Goal: Transaction & Acquisition: Book appointment/travel/reservation

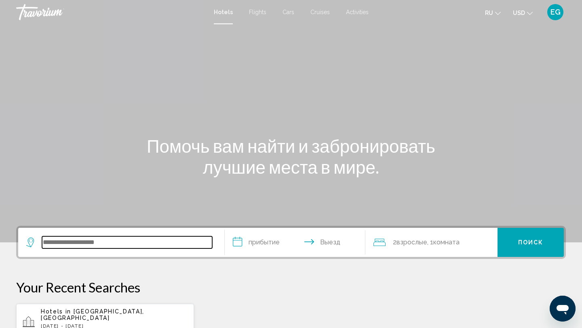
click at [88, 241] on input "Search widget" at bounding box center [127, 242] width 170 height 12
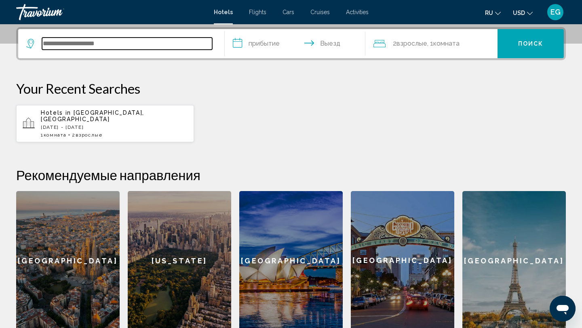
scroll to position [200, 0]
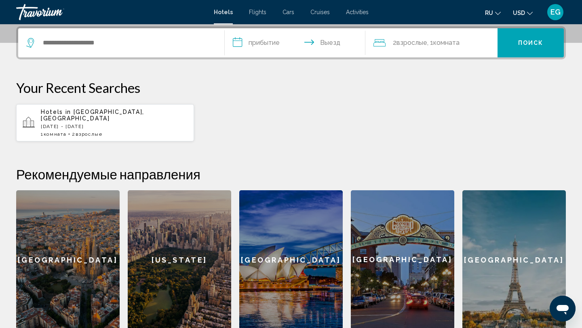
click at [519, 246] on div "[GEOGRAPHIC_DATA]" at bounding box center [513, 259] width 103 height 139
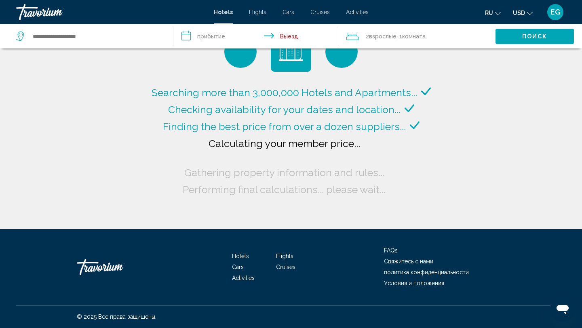
click at [183, 34] on input "**********" at bounding box center [257, 37] width 168 height 27
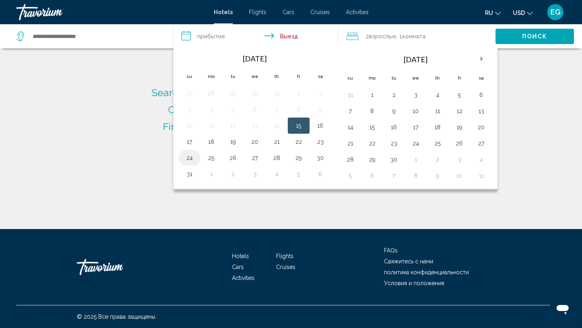
click at [187, 158] on button "24" at bounding box center [189, 157] width 13 height 11
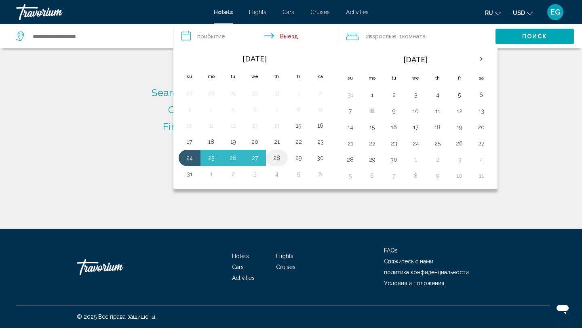
click at [277, 157] on button "28" at bounding box center [276, 157] width 13 height 11
type input "**********"
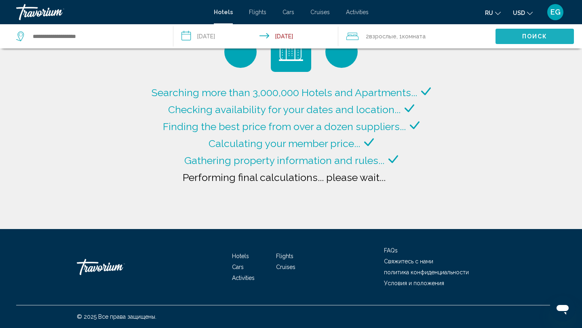
click at [526, 35] on span "Поиск" at bounding box center [534, 37] width 25 height 6
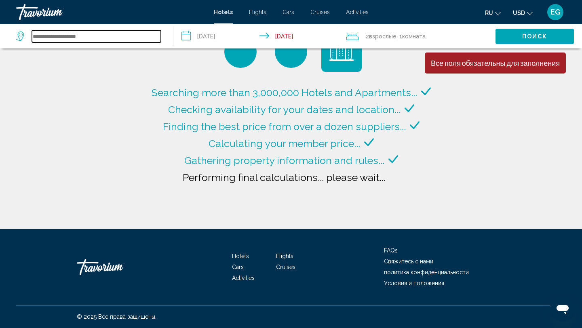
click at [73, 35] on input "Search widget" at bounding box center [96, 36] width 129 height 12
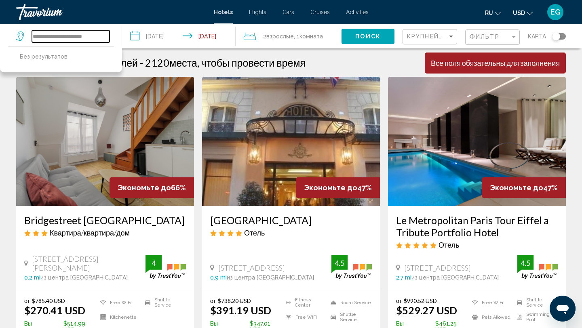
type input "**********"
click at [84, 219] on h3 "Bridgestreet [GEOGRAPHIC_DATA]" at bounding box center [105, 220] width 162 height 12
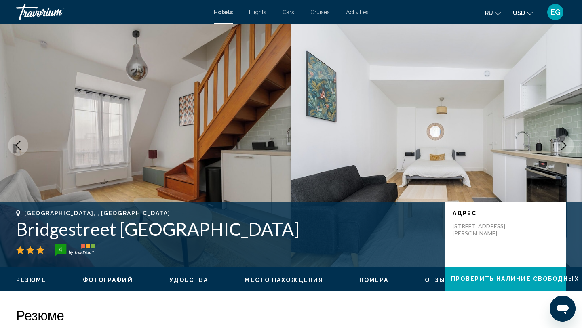
click at [563, 143] on icon "Next image" at bounding box center [563, 146] width 5 height 10
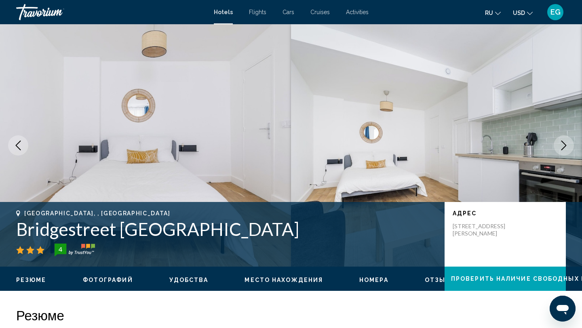
click at [563, 144] on icon "Next image" at bounding box center [564, 146] width 10 height 10
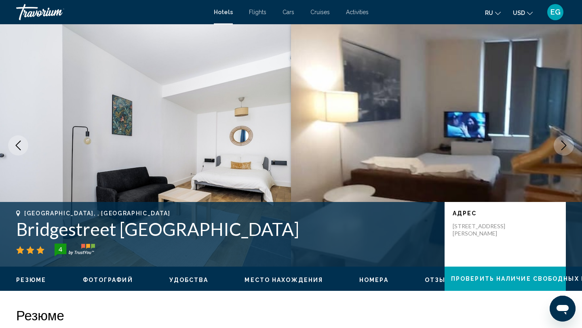
click at [563, 145] on icon "Next image" at bounding box center [564, 146] width 10 height 10
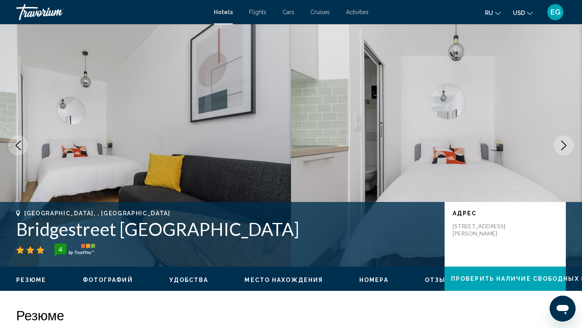
click at [563, 145] on icon "Next image" at bounding box center [564, 146] width 10 height 10
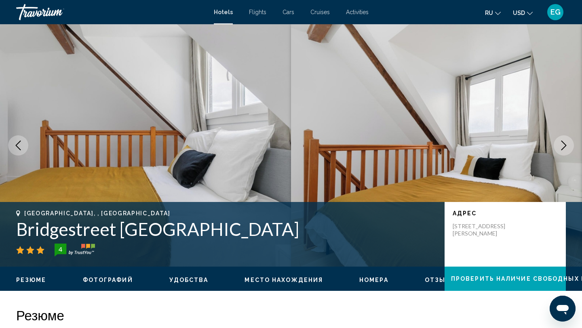
click at [563, 145] on icon "Next image" at bounding box center [564, 146] width 10 height 10
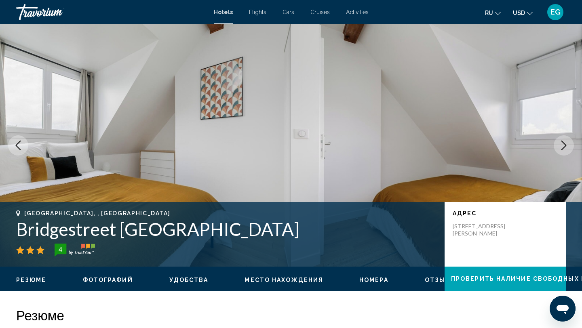
click at [563, 146] on icon "Next image" at bounding box center [564, 146] width 10 height 10
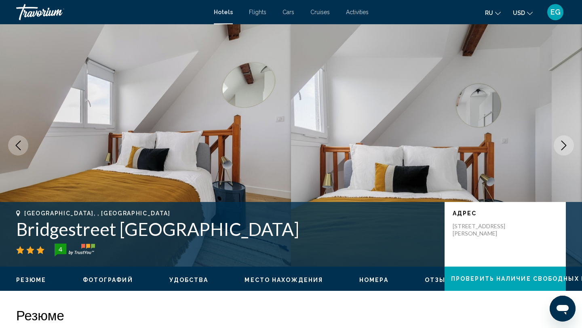
click at [563, 146] on icon "Next image" at bounding box center [564, 146] width 10 height 10
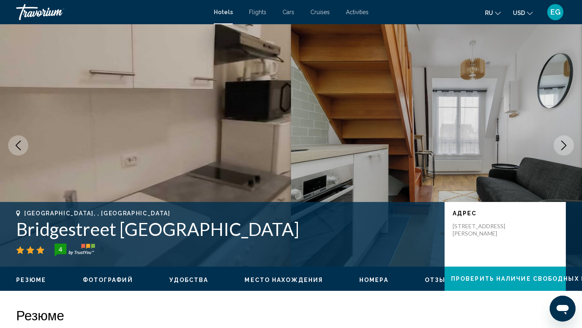
click at [563, 146] on icon "Next image" at bounding box center [564, 146] width 10 height 10
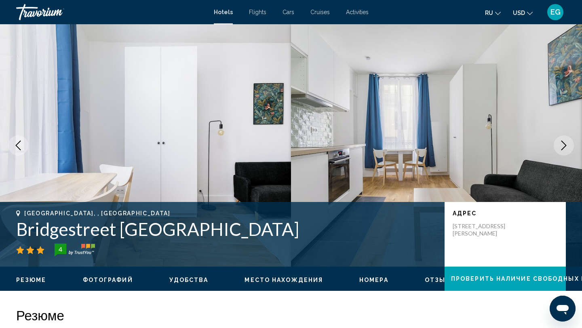
click at [563, 146] on icon "Next image" at bounding box center [564, 146] width 10 height 10
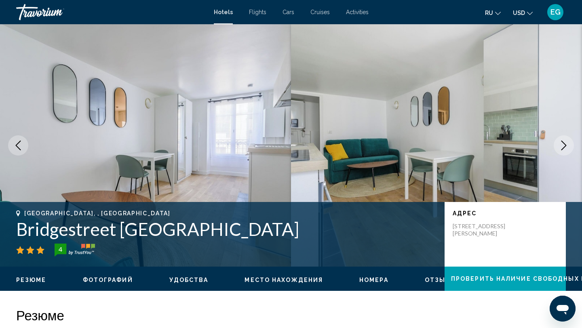
click at [563, 146] on icon "Next image" at bounding box center [564, 146] width 10 height 10
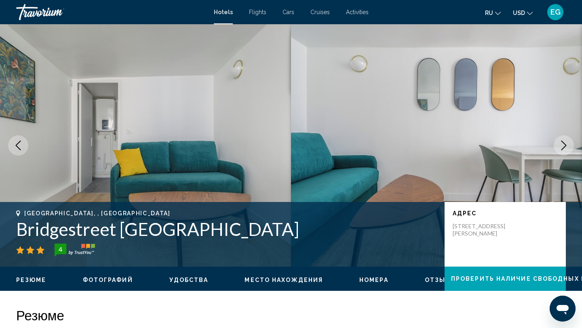
click at [563, 147] on icon "Next image" at bounding box center [564, 146] width 10 height 10
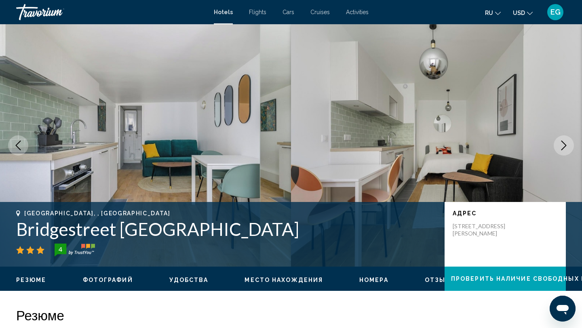
click at [562, 148] on icon "Next image" at bounding box center [564, 146] width 10 height 10
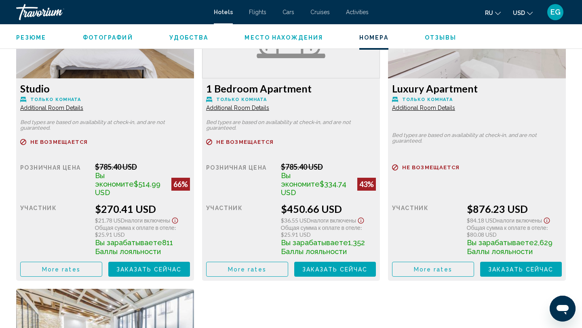
scroll to position [1167, 0]
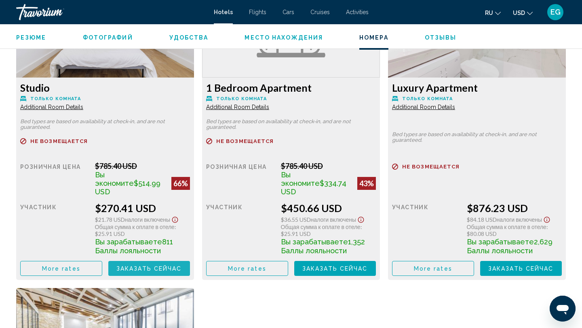
click at [138, 265] on span "Заказать сейчас" at bounding box center [148, 268] width 65 height 6
